Goal: Information Seeking & Learning: Learn about a topic

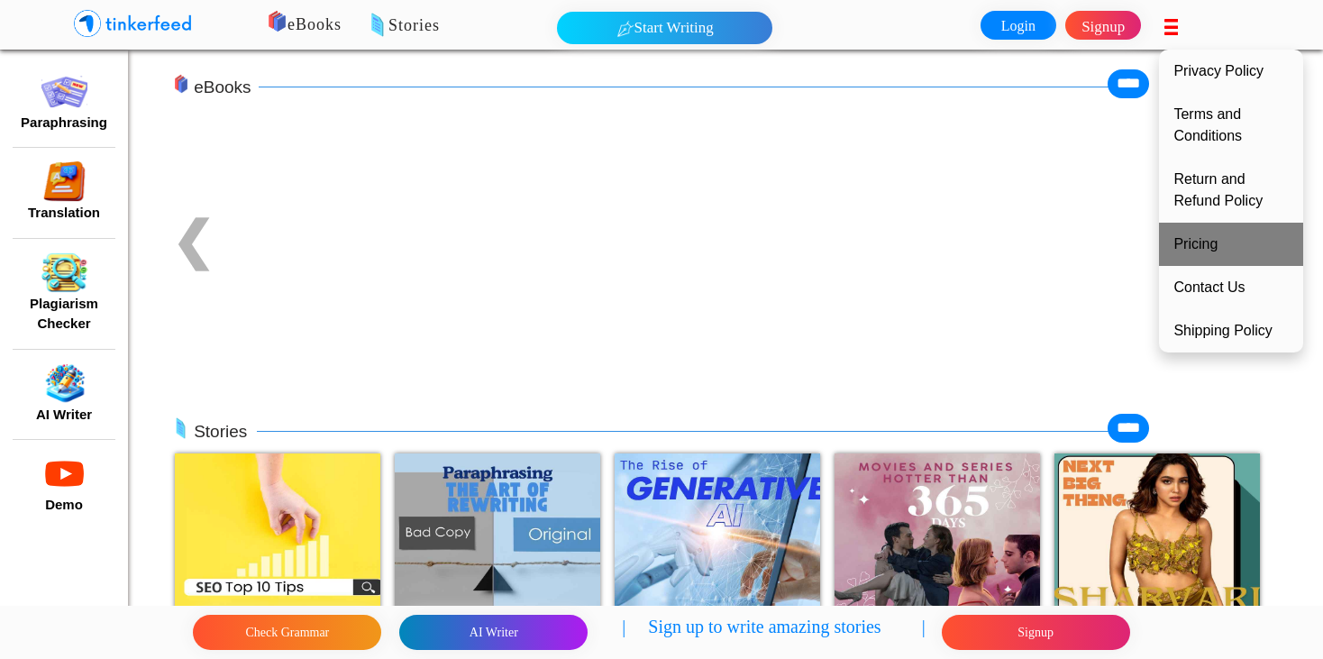
click at [1207, 235] on link "Pricing" at bounding box center [1231, 244] width 144 height 43
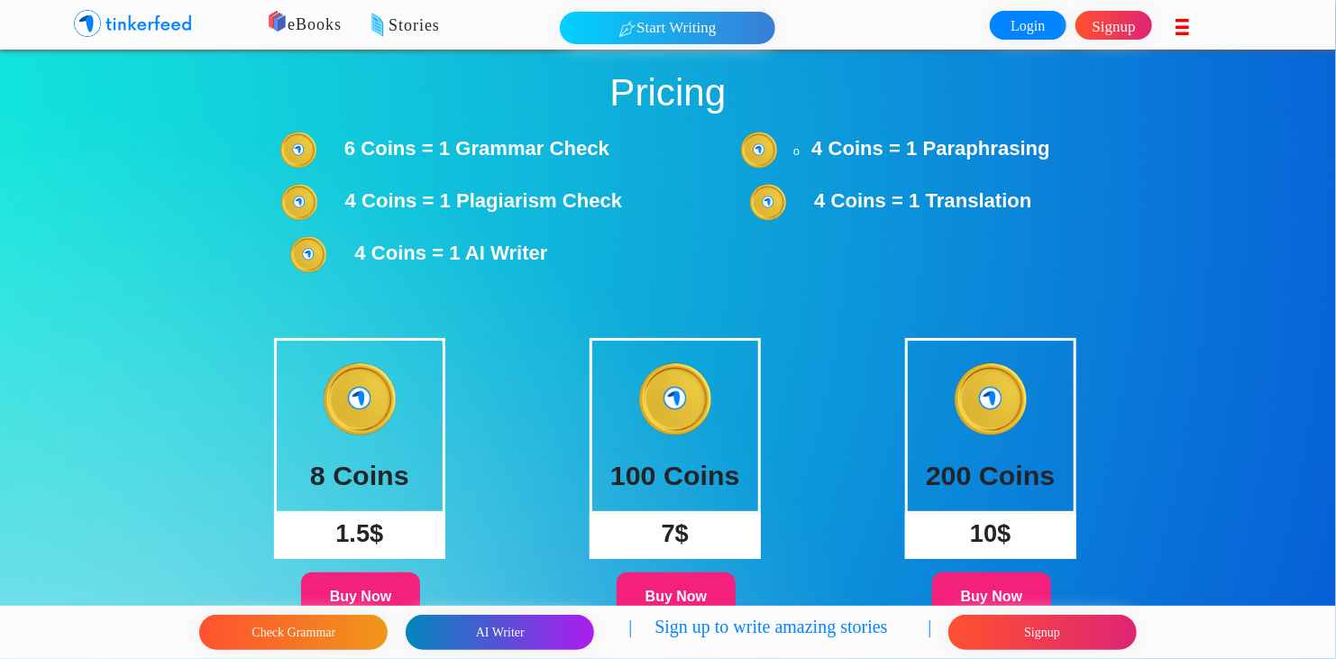
click at [143, 32] on img at bounding box center [149, 24] width 90 height 36
